Goal: Transaction & Acquisition: Purchase product/service

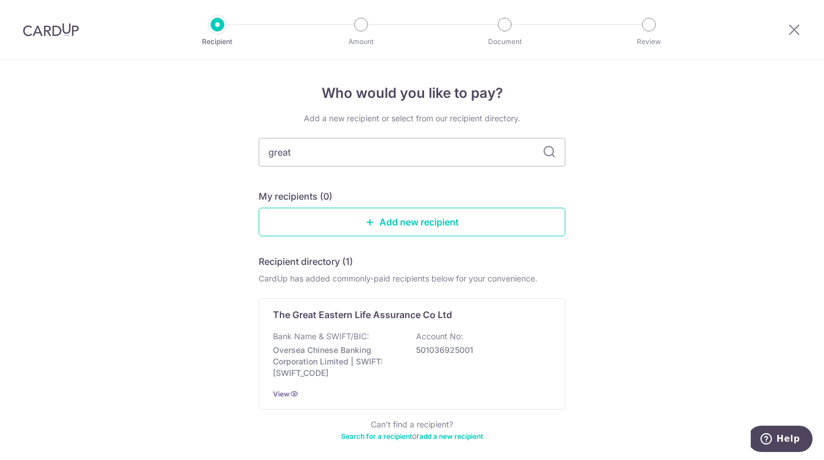
scroll to position [12, 0]
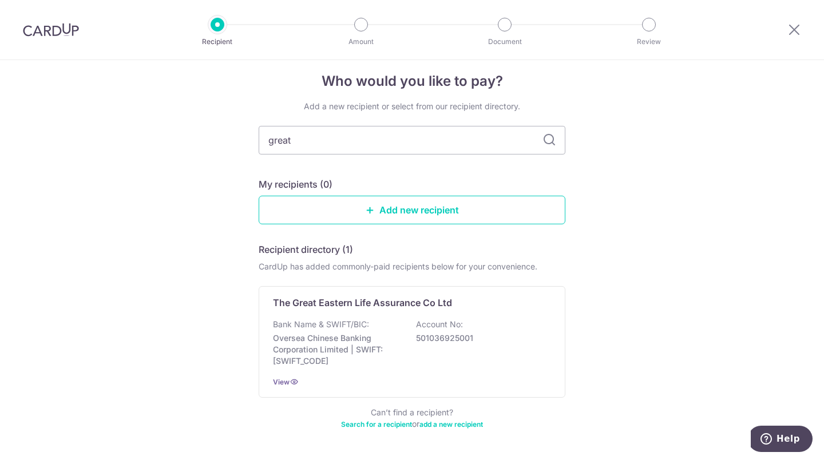
click at [382, 345] on p "Oversea Chinese Banking Corporation Limited | SWIFT: OCBCSGSGXXX" at bounding box center [337, 349] width 128 height 34
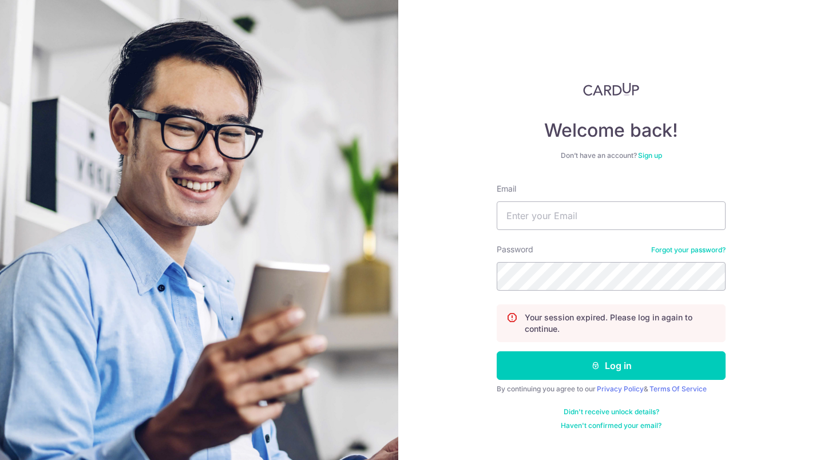
click at [496, 230] on nordpass-icon at bounding box center [496, 230] width 0 height 0
click at [0, 459] on nordpass-autofill-portal at bounding box center [0, 460] width 0 height 0
type input "seph.chen0826@gmail.com"
click at [609, 352] on button "Log in" at bounding box center [610, 365] width 229 height 29
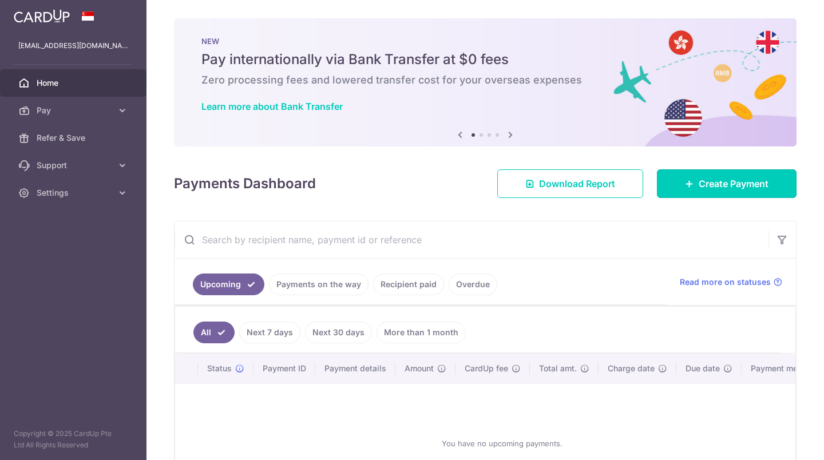
click at [698, 184] on span "Create Payment" at bounding box center [733, 184] width 70 height 14
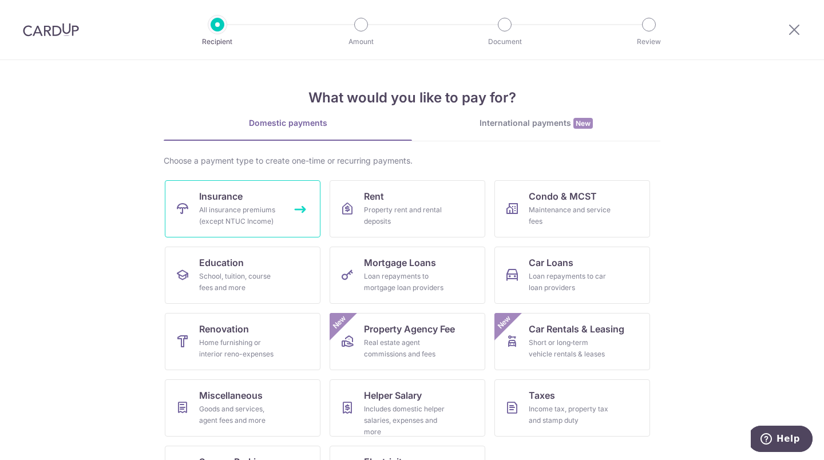
click at [280, 217] on link "Insurance All insurance premiums (except NTUC Income)" at bounding box center [243, 208] width 156 height 57
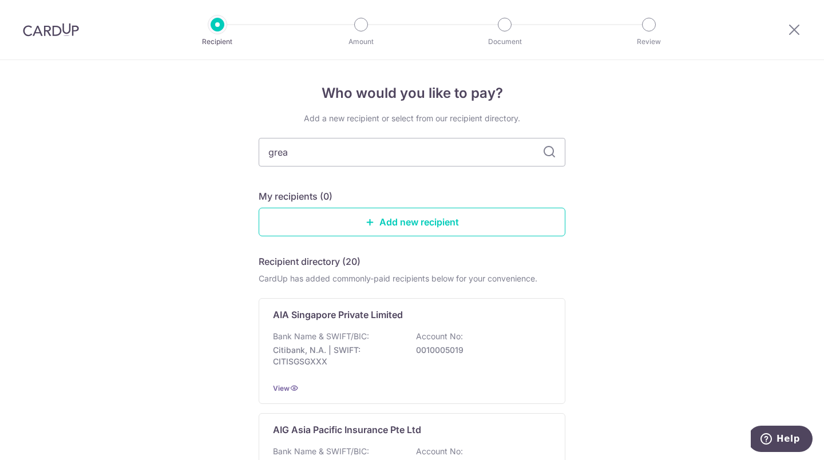
type input "great"
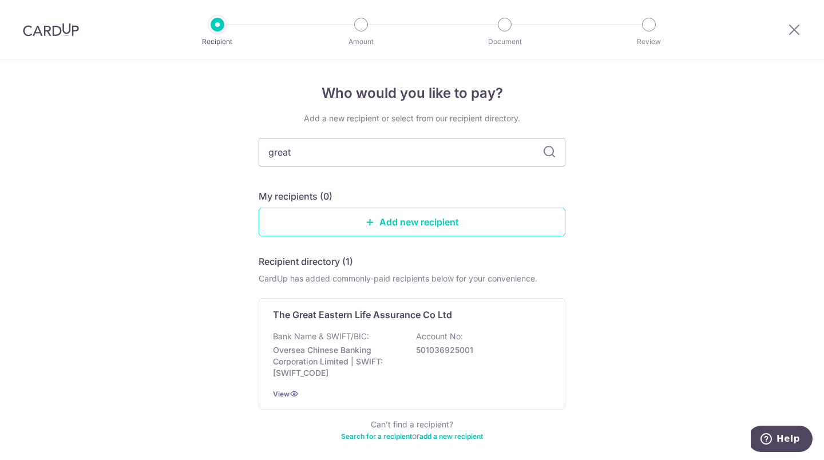
click at [350, 329] on div "The Great Eastern Life Assurance Co Ltd Bank Name & SWIFT/BIC: Oversea Chinese …" at bounding box center [412, 354] width 307 height 112
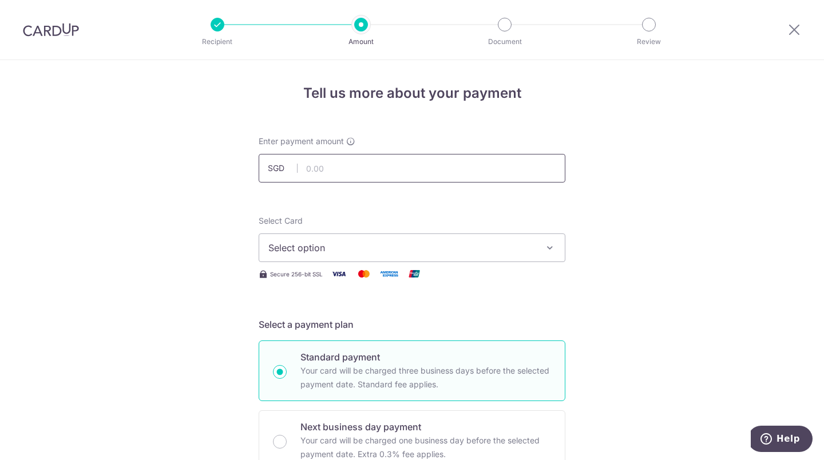
click at [416, 171] on input "text" at bounding box center [412, 168] width 307 height 29
click at [375, 238] on button "Select option" at bounding box center [412, 247] width 307 height 29
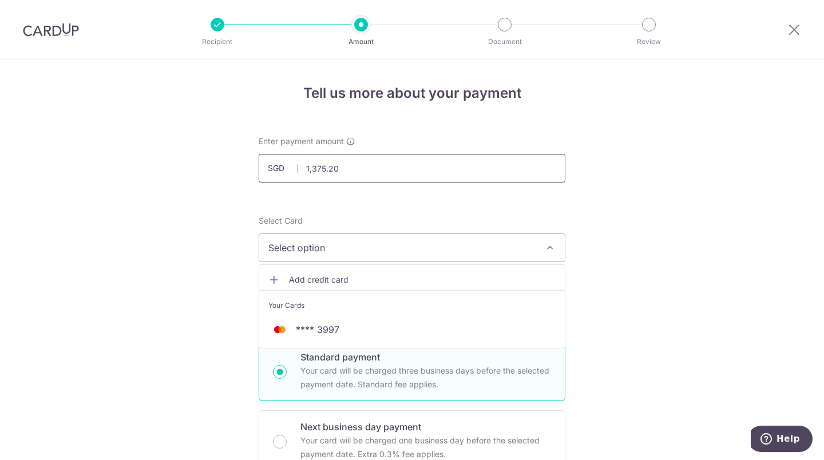
click at [373, 156] on input "1,375.20" at bounding box center [412, 168] width 307 height 29
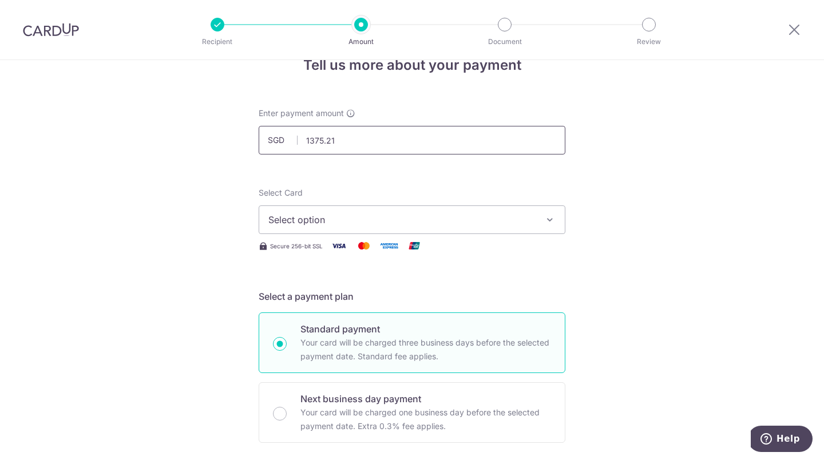
scroll to position [31, 0]
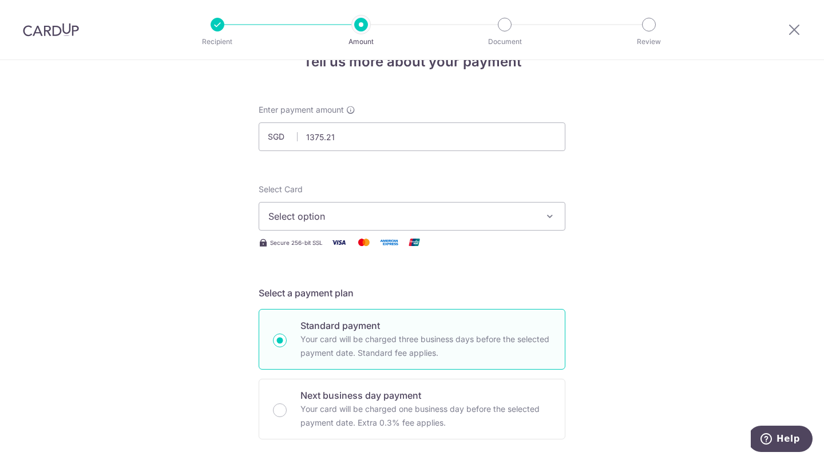
type input "1,375.21"
click at [329, 206] on button "Select option" at bounding box center [412, 216] width 307 height 29
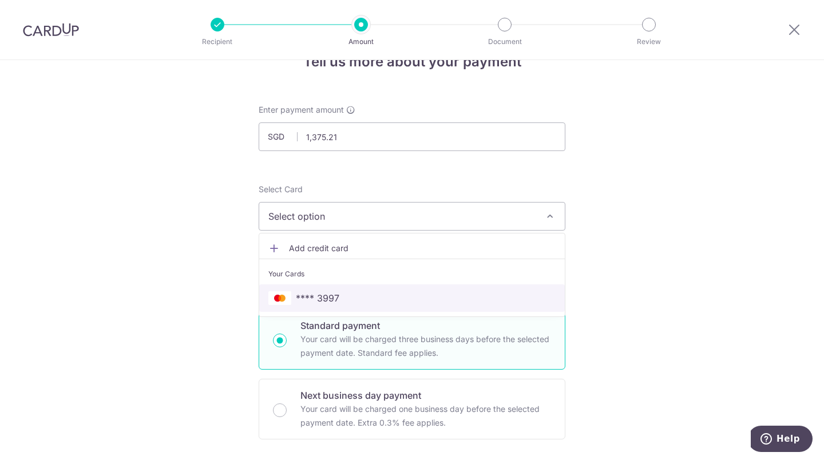
click at [323, 295] on span "**** 3997" at bounding box center [317, 298] width 43 height 14
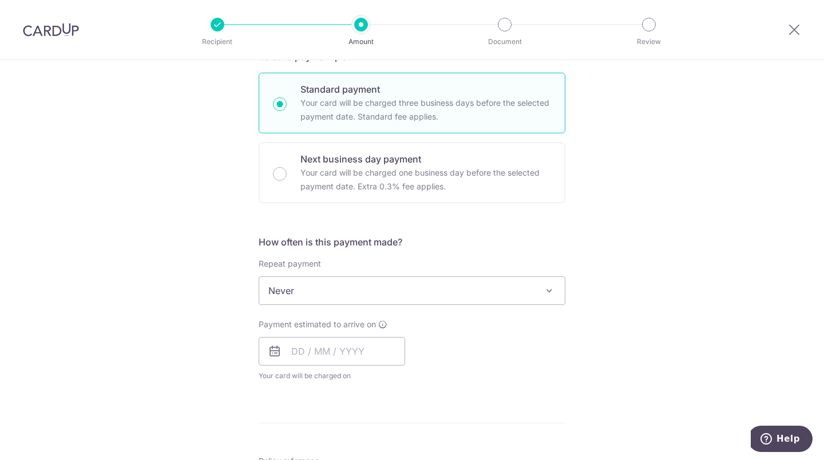
scroll to position [268, 0]
click at [305, 352] on input "text" at bounding box center [332, 350] width 146 height 29
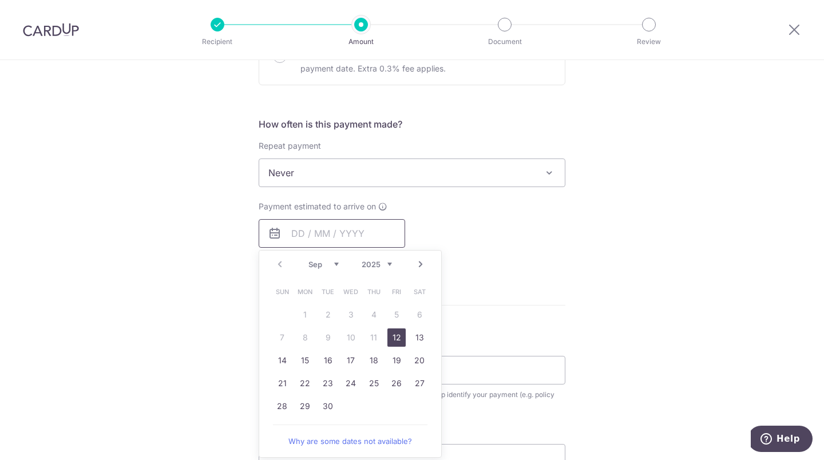
scroll to position [394, 0]
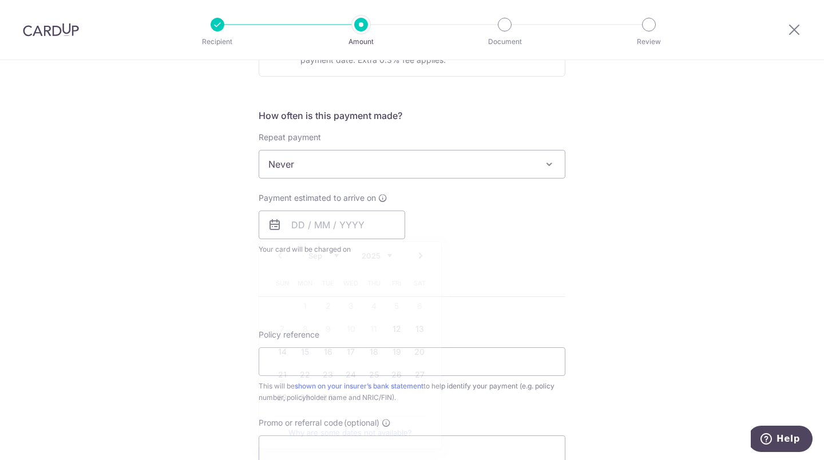
click at [670, 217] on div "Tell us more about your payment Enter payment amount SGD 1,375.21 1375.21 Selec…" at bounding box center [412, 183] width 824 height 1035
click at [385, 226] on input "text" at bounding box center [332, 224] width 146 height 29
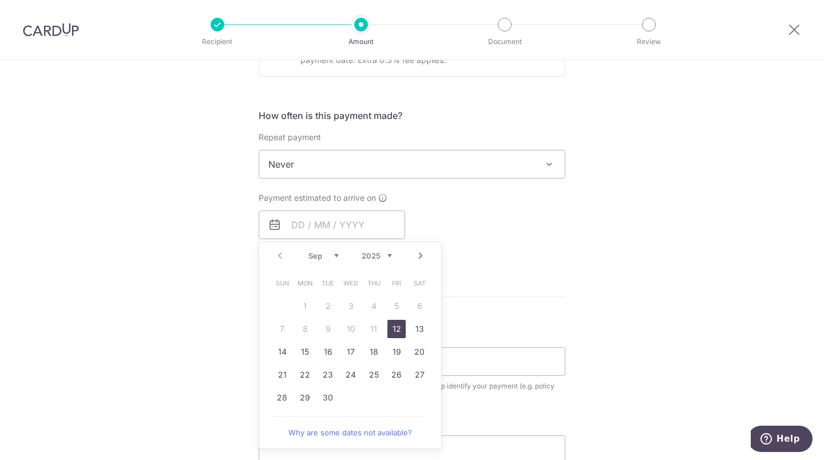
click at [395, 329] on link "12" at bounding box center [396, 329] width 18 height 18
type input "12/09/2025"
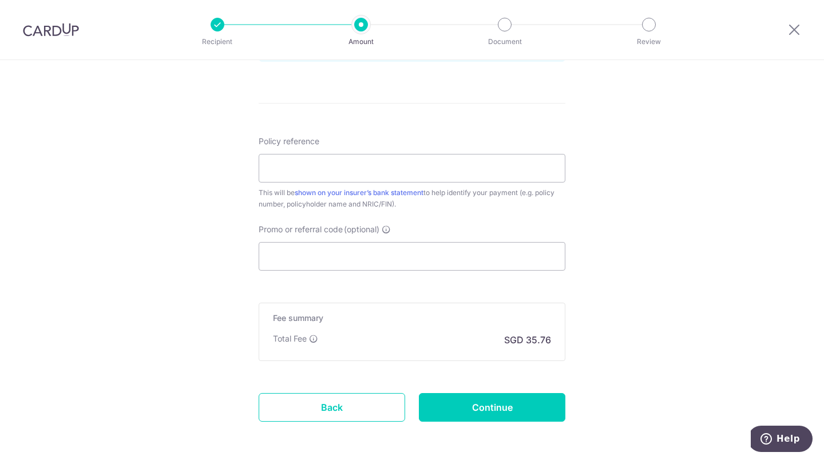
scroll to position [633, 0]
click at [309, 341] on icon at bounding box center [313, 339] width 9 height 9
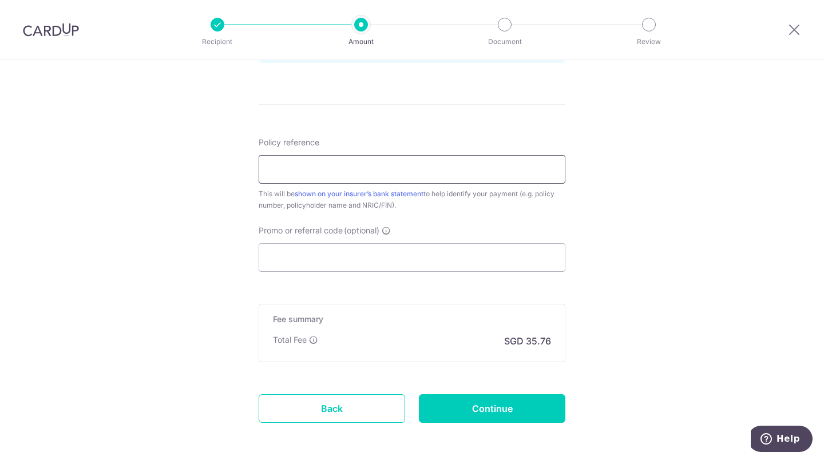
click at [435, 165] on input "Policy reference" at bounding box center [412, 169] width 307 height 29
type input "0250241037"
click at [516, 414] on input "Continue" at bounding box center [492, 408] width 146 height 29
type input "Create Schedule"
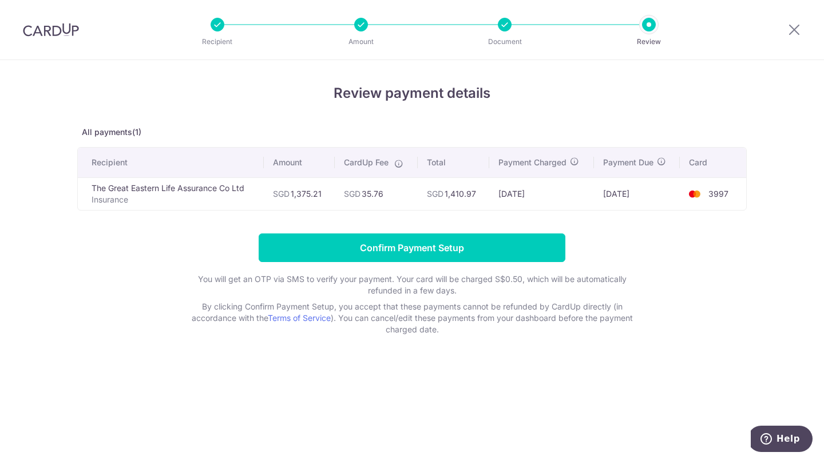
click at [379, 263] on form "Confirm Payment Setup You will get an OTP via SMS to verify your payment. Your …" at bounding box center [411, 284] width 669 height 102
click at [389, 254] on input "Confirm Payment Setup" at bounding box center [412, 247] width 307 height 29
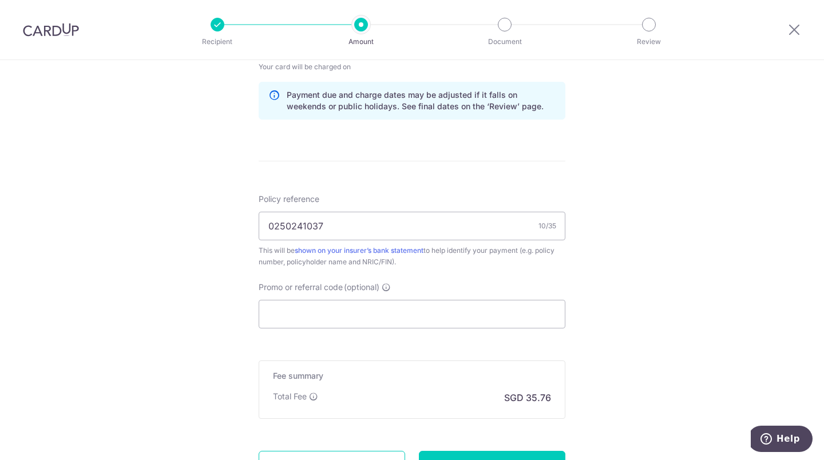
scroll to position [729, 0]
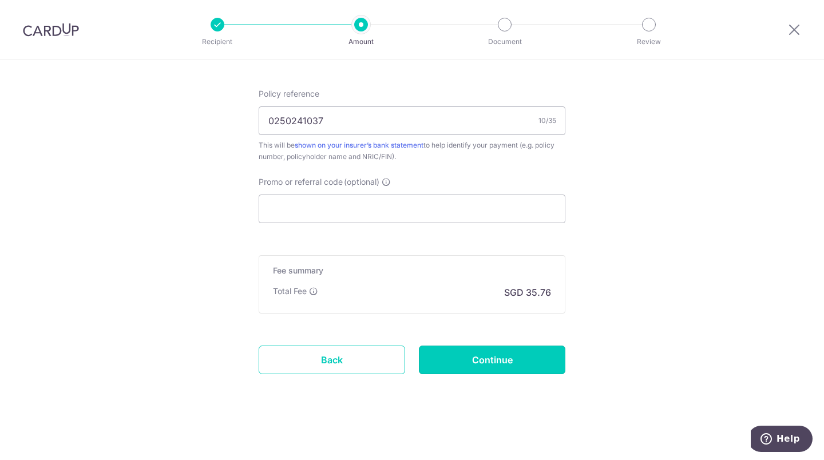
click at [520, 361] on input "Continue" at bounding box center [492, 359] width 146 height 29
type input "Update Schedule"
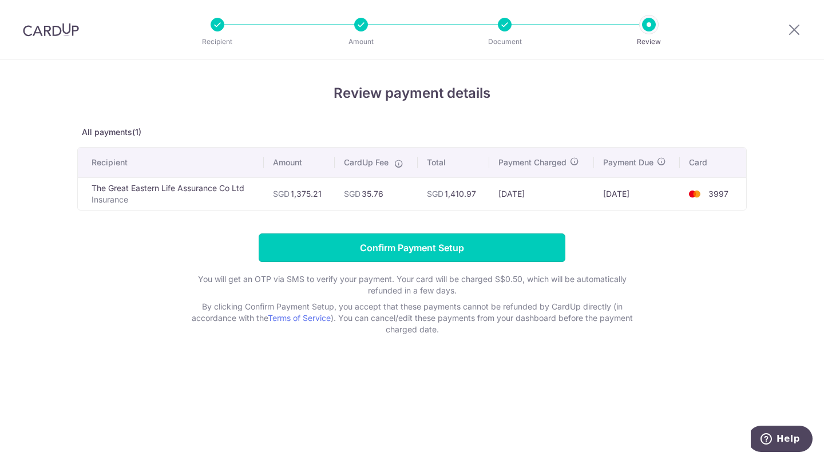
click at [502, 245] on input "Confirm Payment Setup" at bounding box center [412, 247] width 307 height 29
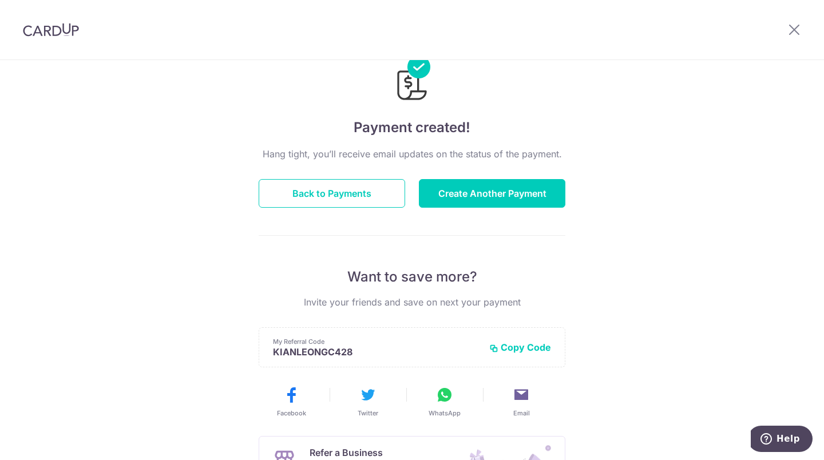
scroll to position [211, 0]
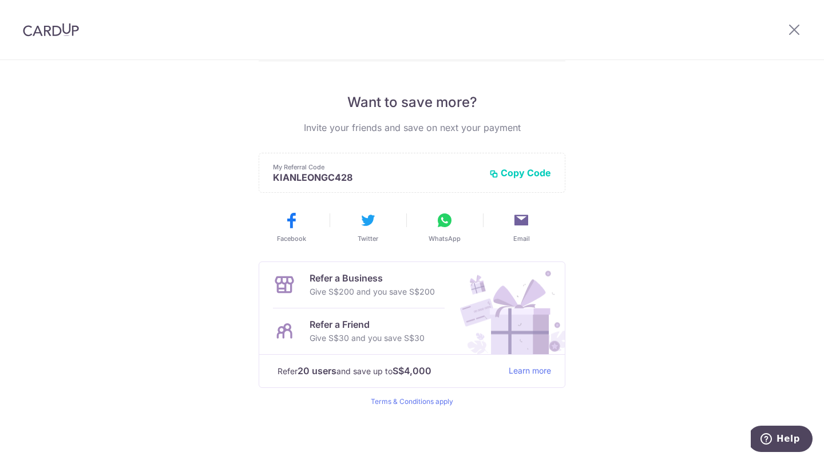
click at [786, 29] on div at bounding box center [793, 29] width 59 height 59
click at [788, 29] on icon at bounding box center [794, 29] width 14 height 14
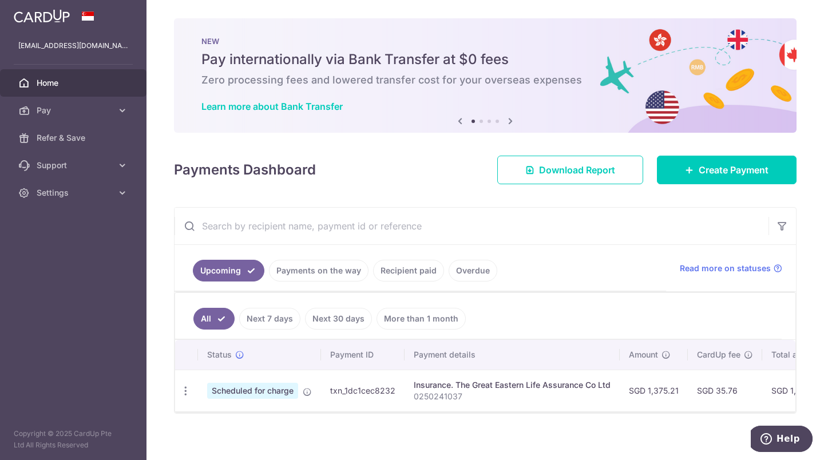
scroll to position [13, 0]
